Goal: Transaction & Acquisition: Download file/media

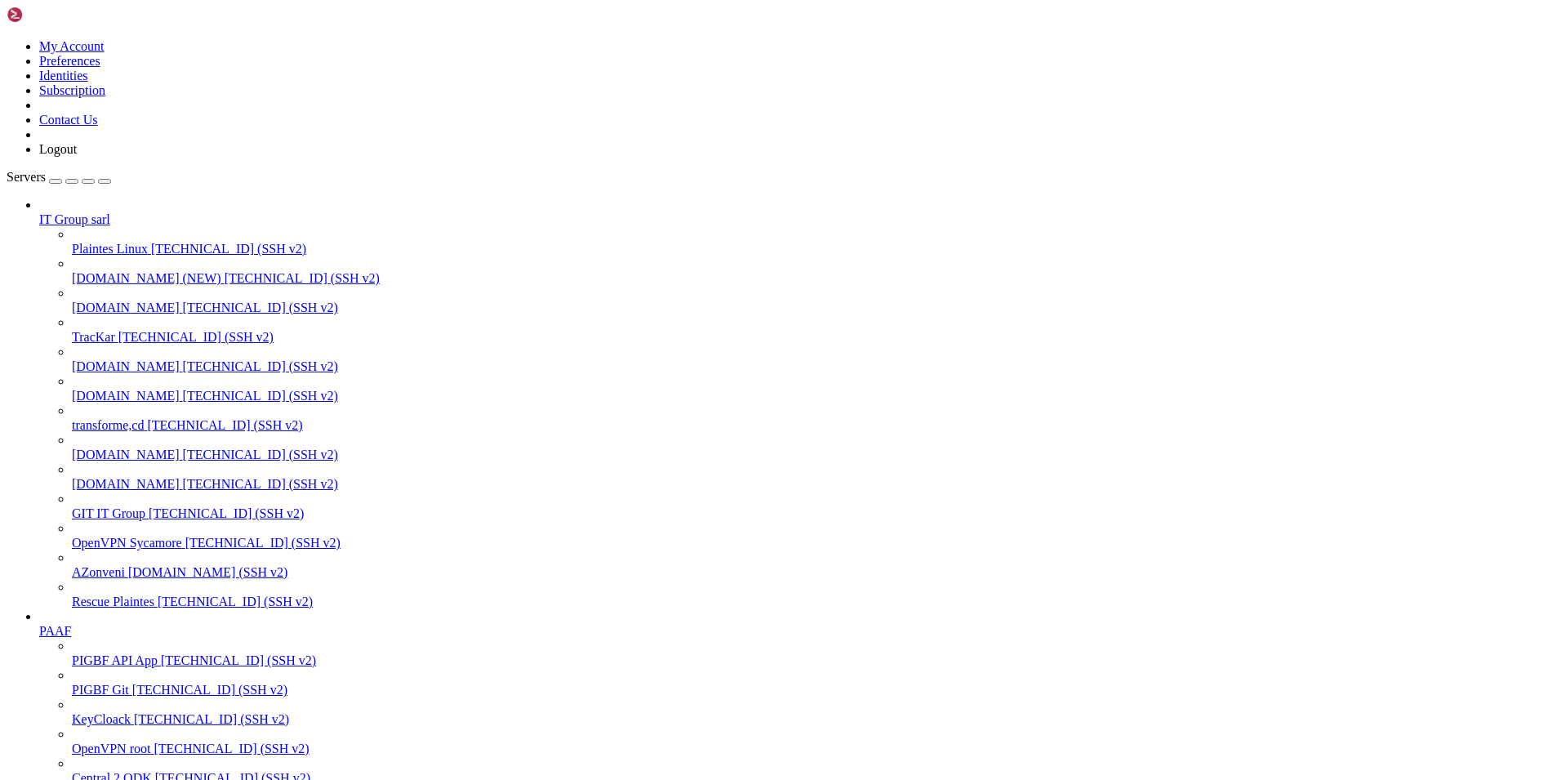
click at [183, 490] on span "[TECHNICAL_ID] (SSH v2)" at bounding box center [261, 484] width 156 height 14
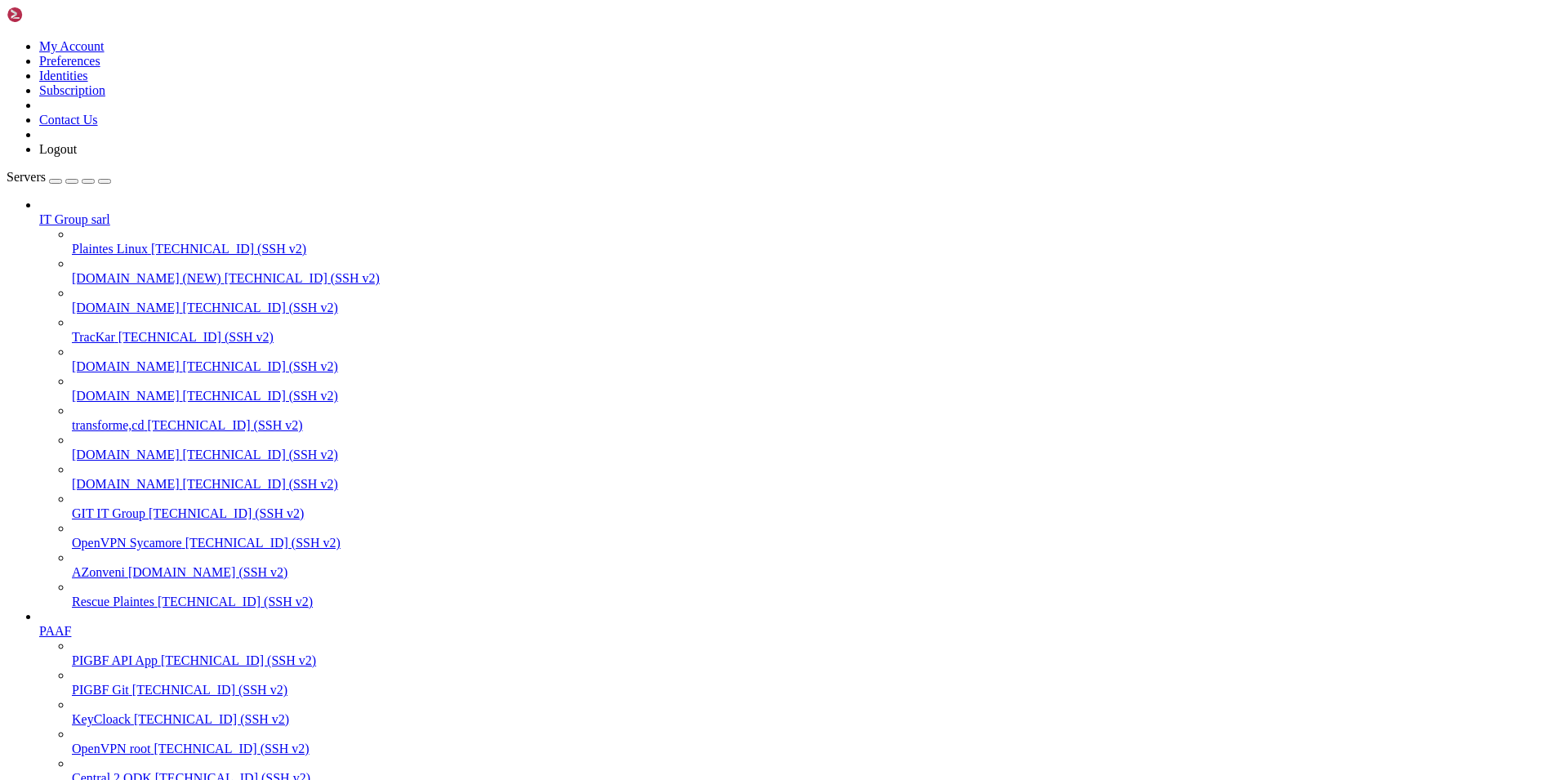
scroll to position [2947, 0]
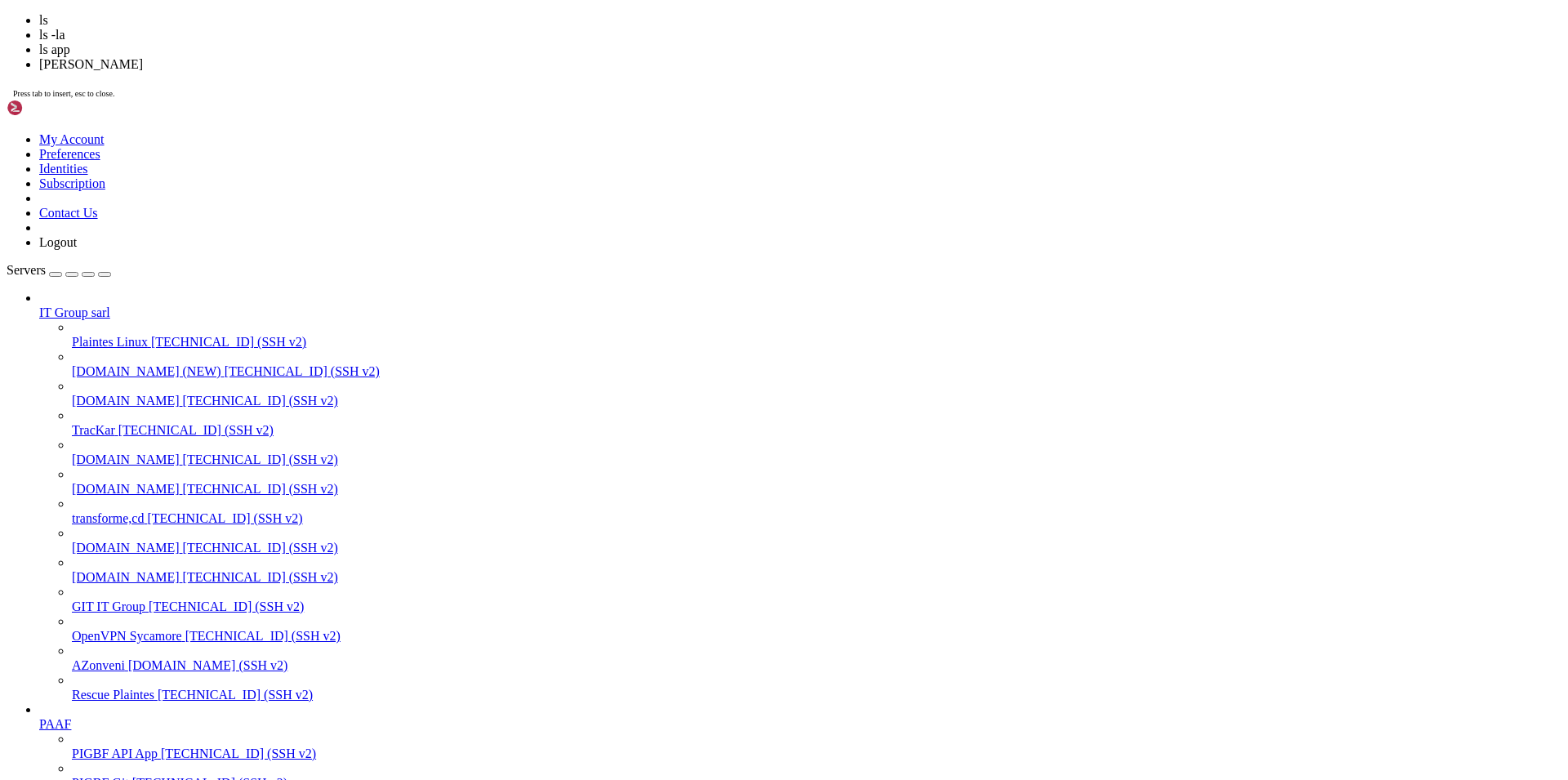
scroll to position [3014, 0]
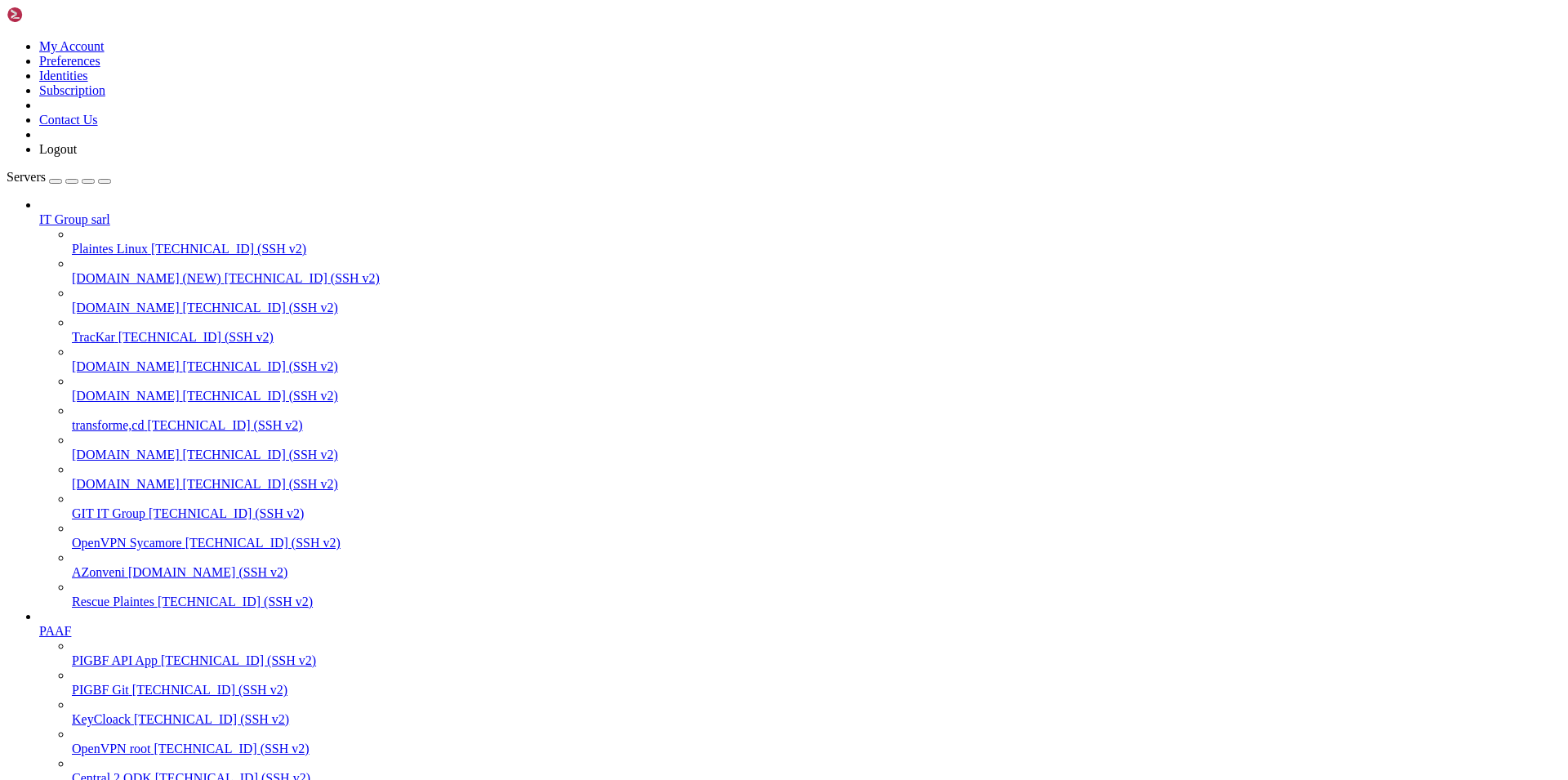
type input "/home/[PERSON_NAME]"
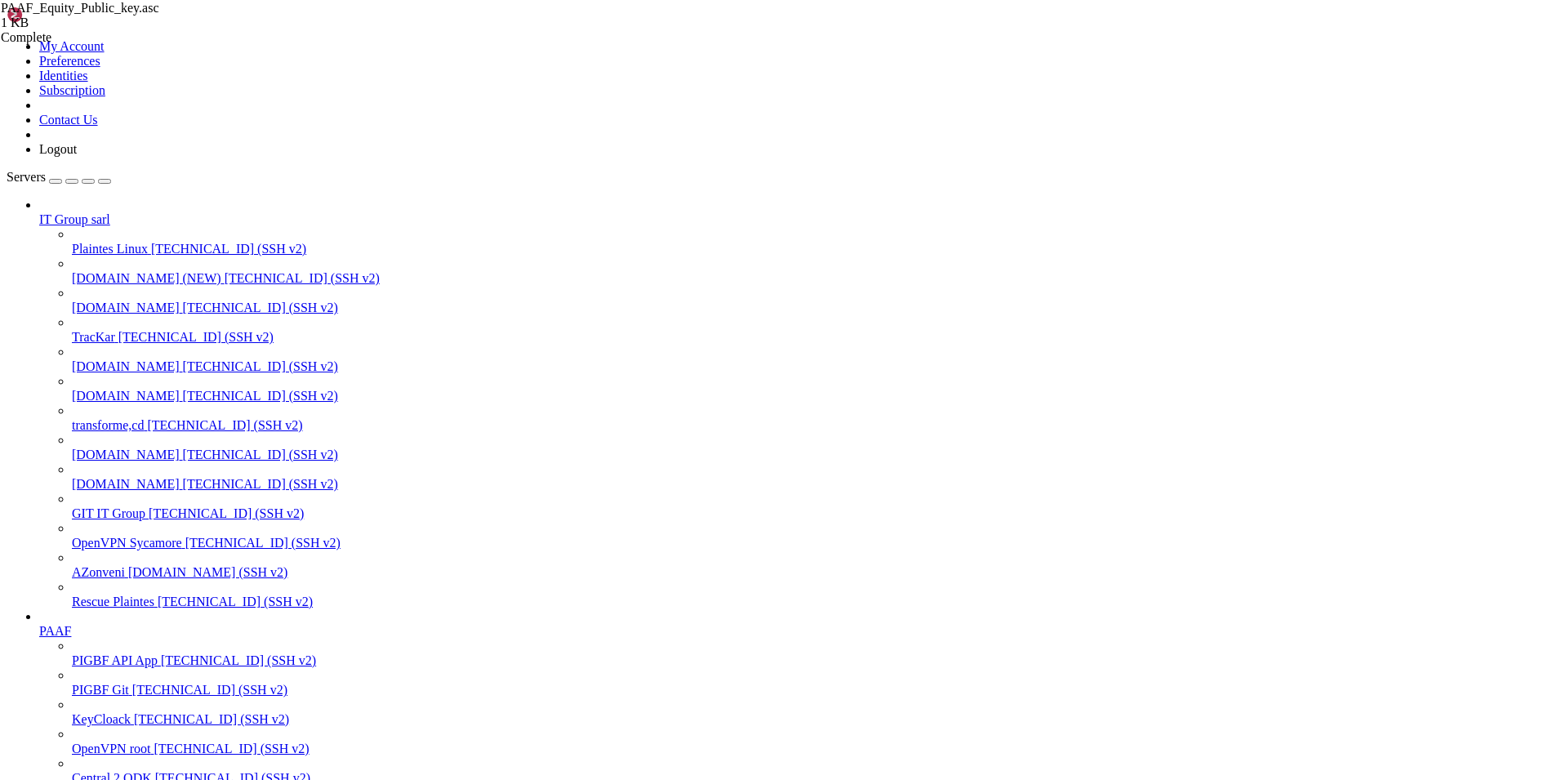
scroll to position [485, 0]
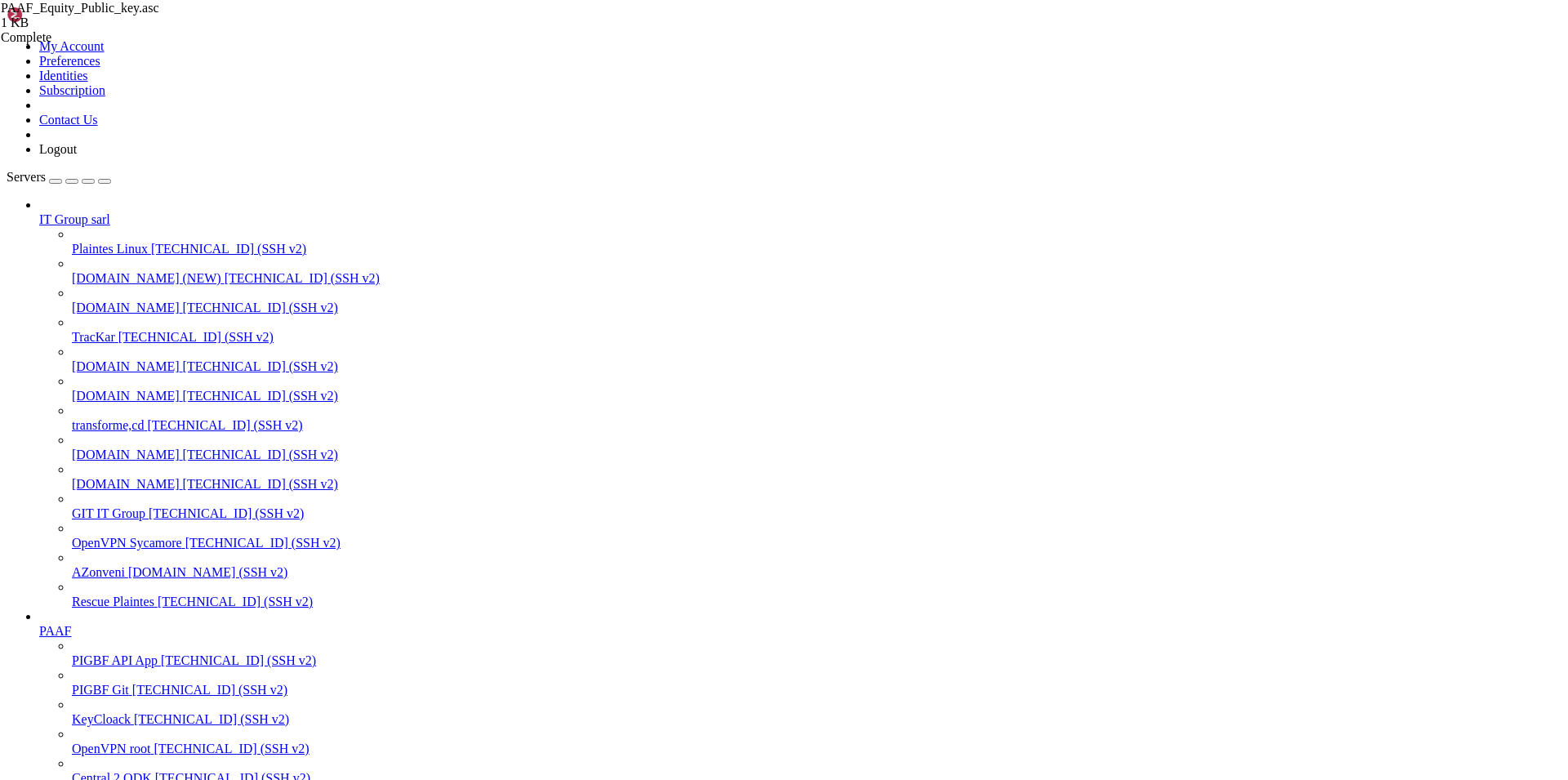
scroll to position [3544, 0]
